Goal: Transaction & Acquisition: Purchase product/service

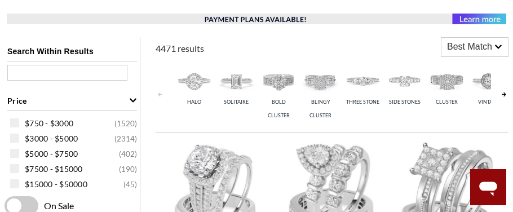
scroll to position [450, 0]
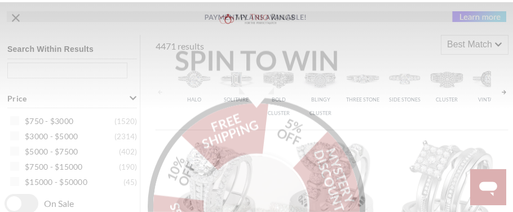
click at [259, 166] on img "Alia popup" at bounding box center [256, 200] width 106 height 106
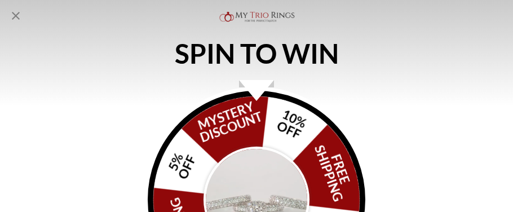
click at [259, 166] on img "Alia popup" at bounding box center [256, 200] width 106 height 106
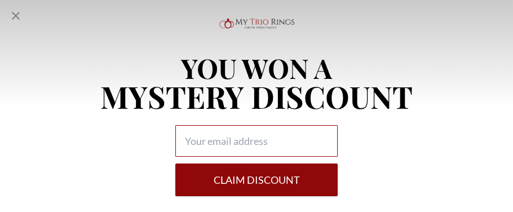
click at [244, 143] on input "Alia popup" at bounding box center [256, 141] width 162 height 32
type input "[EMAIL_ADDRESS][DOMAIN_NAME]"
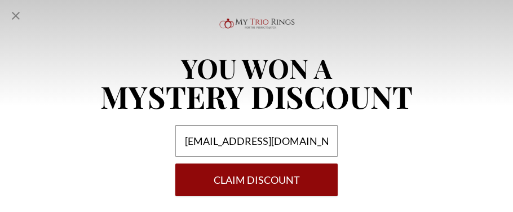
click at [269, 180] on button "Claim DISCOUNT" at bounding box center [256, 179] width 162 height 33
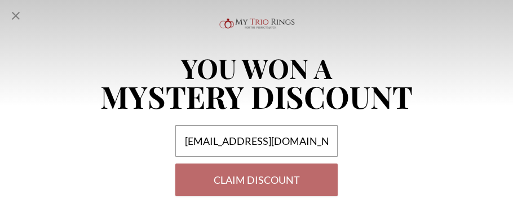
select select "US"
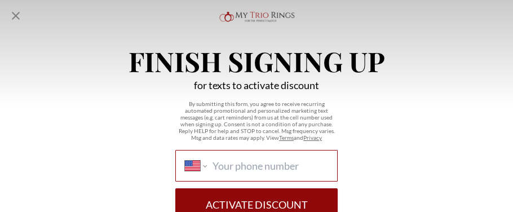
click at [262, 170] on input "International [GEOGRAPHIC_DATA] [GEOGRAPHIC_DATA] [GEOGRAPHIC_DATA] [GEOGRAPHIC…" at bounding box center [271, 166] width 116 height 12
type input "[PHONE_NUMBER]"
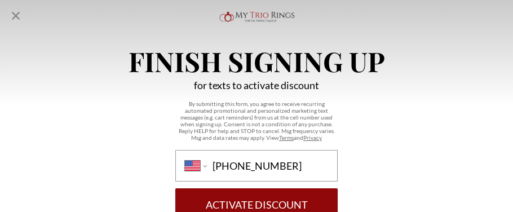
click at [278, 198] on button "Activate Discount" at bounding box center [256, 204] width 162 height 33
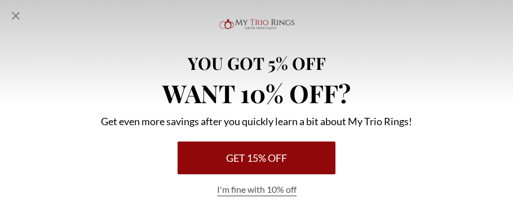
click at [259, 155] on button "Get 15% Off" at bounding box center [257, 157] width 158 height 33
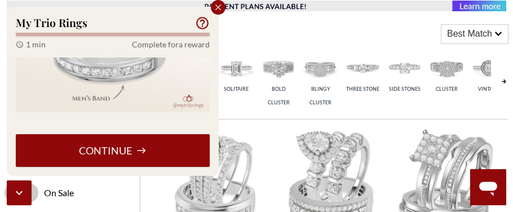
scroll to position [462, 0]
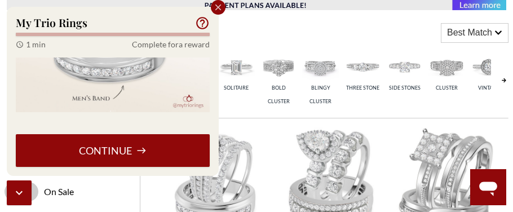
click at [81, 157] on button "Continue" at bounding box center [113, 150] width 194 height 33
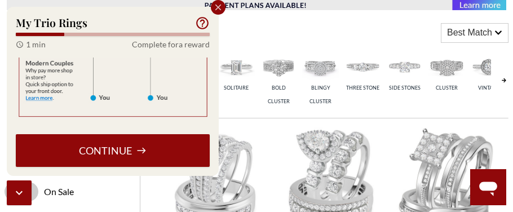
scroll to position [252, 0]
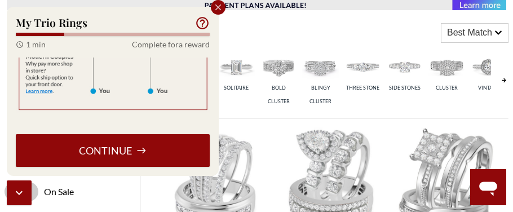
click at [170, 151] on button "Continue" at bounding box center [113, 150] width 194 height 33
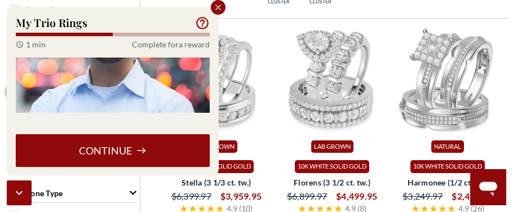
scroll to position [578, 0]
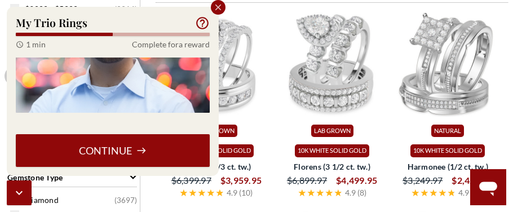
click at [142, 149] on icon at bounding box center [141, 150] width 10 height 10
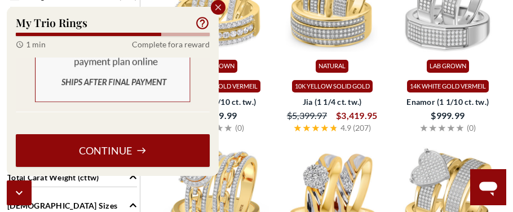
scroll to position [846, 0]
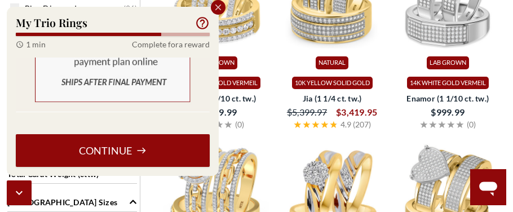
click at [118, 153] on button "Continue" at bounding box center [113, 150] width 194 height 33
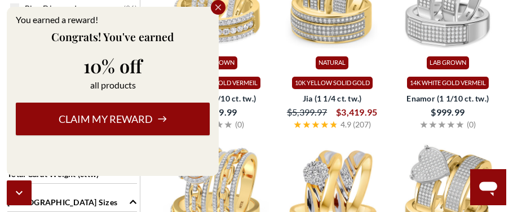
click at [132, 121] on button "Claim my reward" at bounding box center [113, 119] width 194 height 33
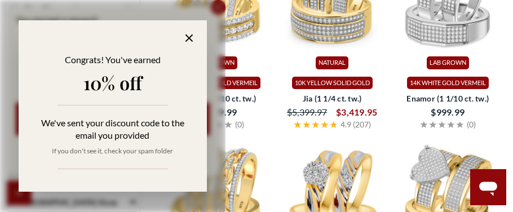
click at [189, 36] on icon at bounding box center [189, 38] width 13 height 13
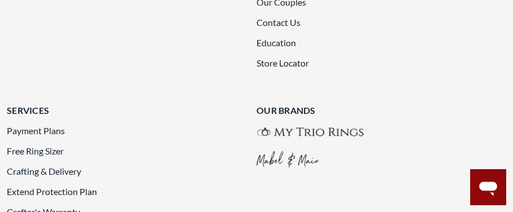
scroll to position [2397, 0]
